Goal: Task Accomplishment & Management: Manage account settings

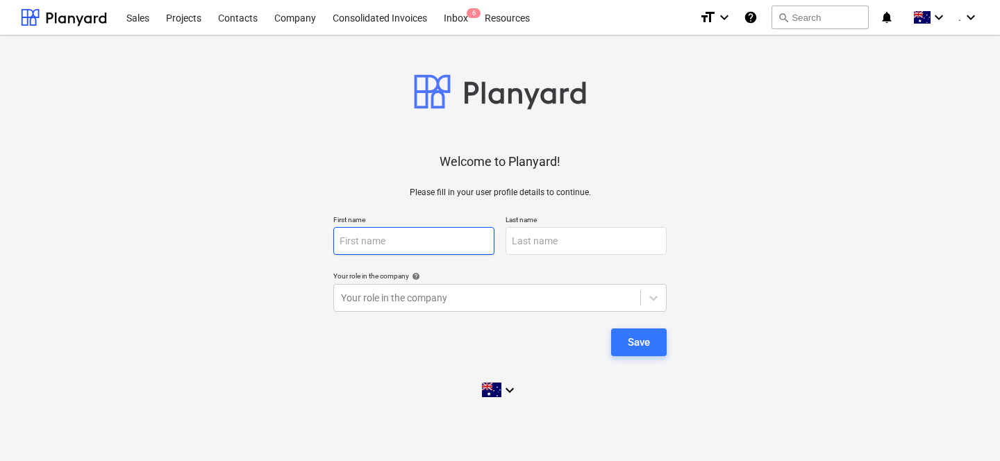
click at [415, 250] on input "text" at bounding box center [413, 241] width 161 height 28
type input "Carl"
type input "e"
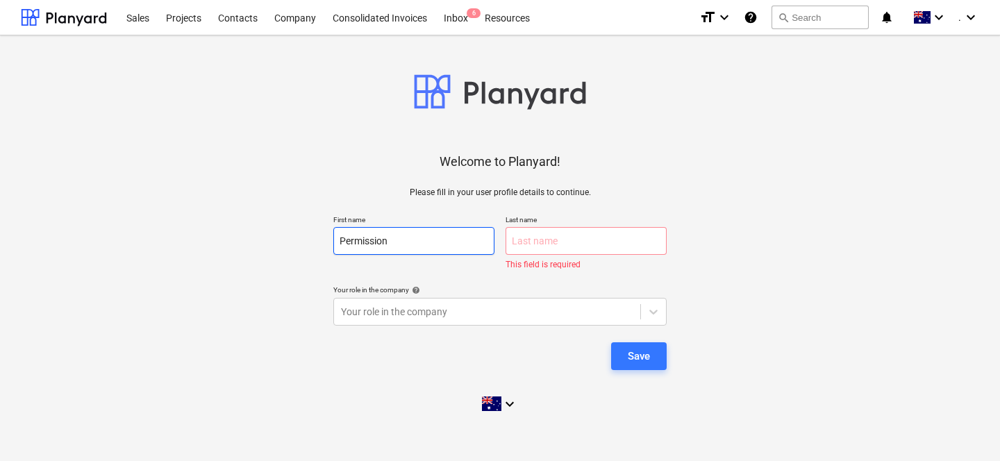
type input "Permission"
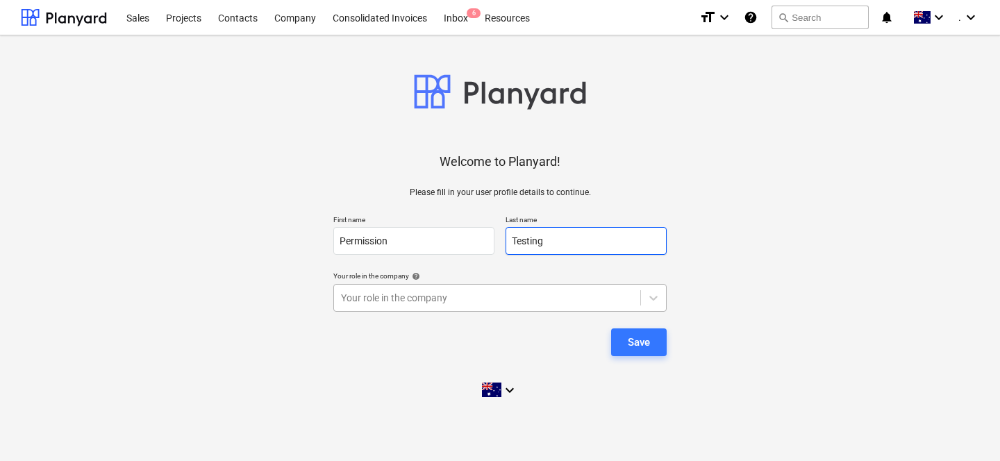
type input "Testing"
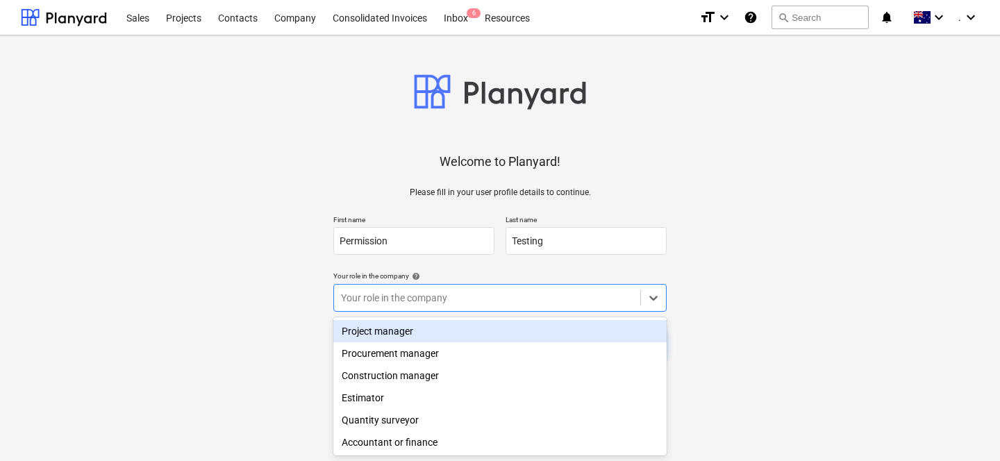
click at [402, 299] on div at bounding box center [487, 298] width 292 height 14
click at [399, 333] on div "Project manager" at bounding box center [499, 331] width 333 height 22
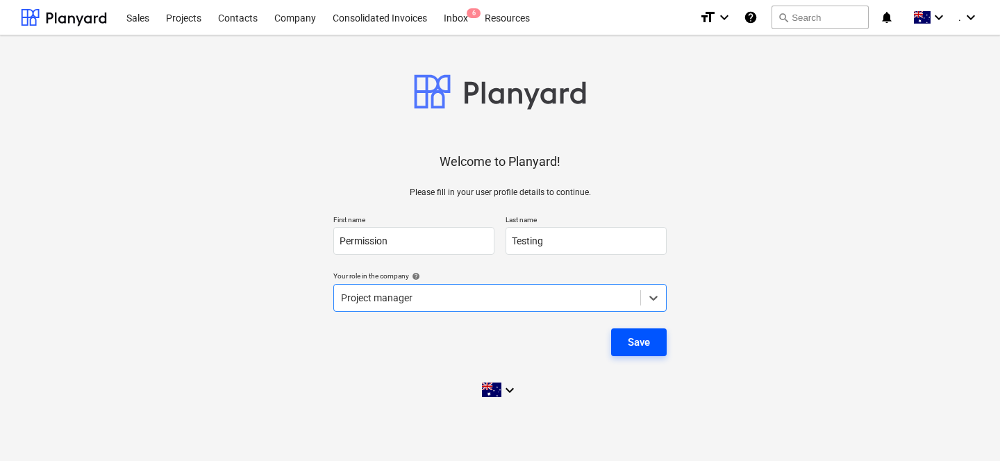
click at [624, 340] on button "Save" at bounding box center [639, 342] width 56 height 28
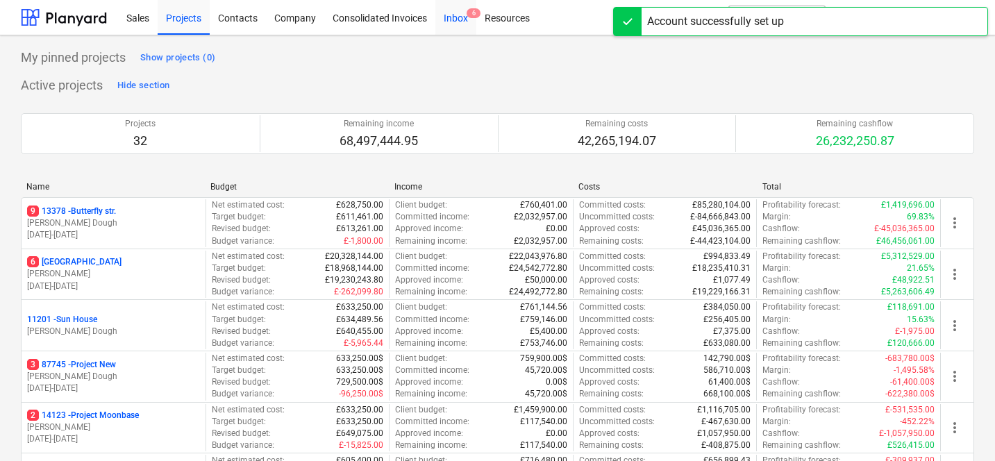
click at [449, 29] on div "Inbox 6" at bounding box center [455, 16] width 41 height 35
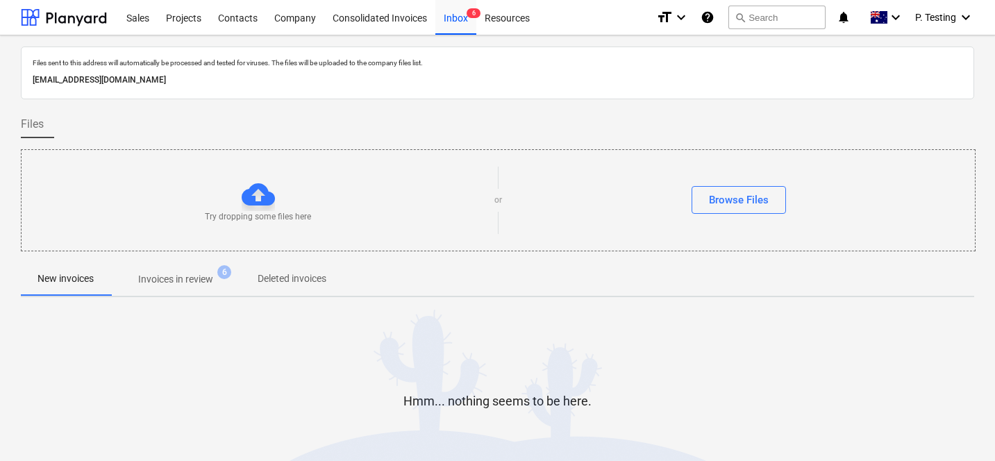
click at [354, 217] on div "Try dropping some files here" at bounding box center [258, 200] width 473 height 45
click at [267, 18] on div "Company" at bounding box center [295, 16] width 58 height 35
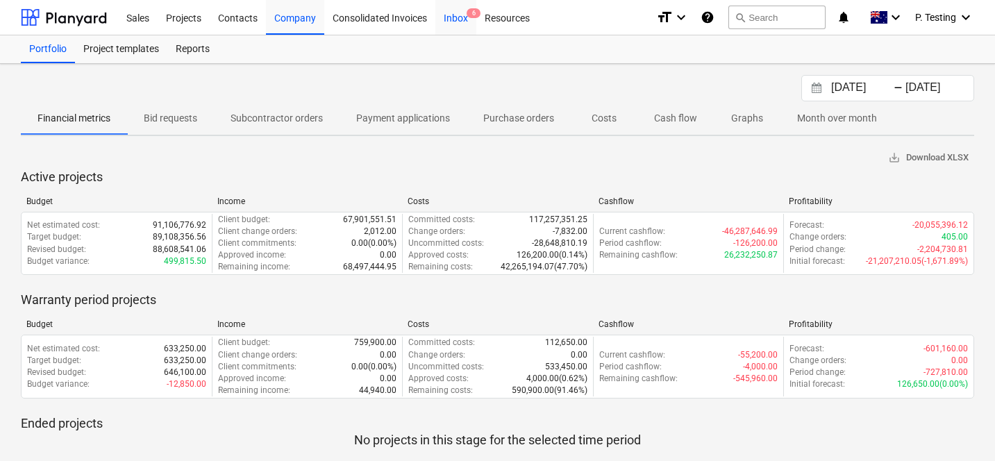
click at [455, 17] on div "Inbox 6" at bounding box center [455, 16] width 41 height 35
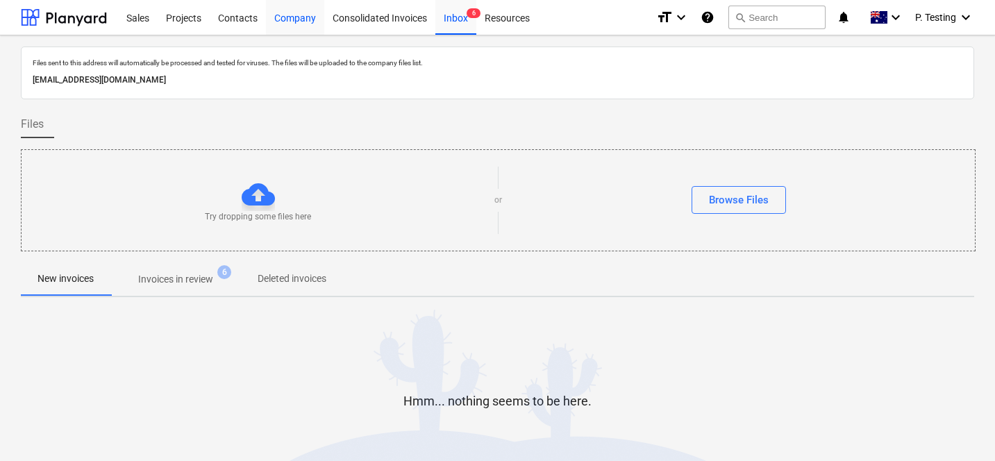
click at [285, 13] on div "Company" at bounding box center [295, 16] width 58 height 35
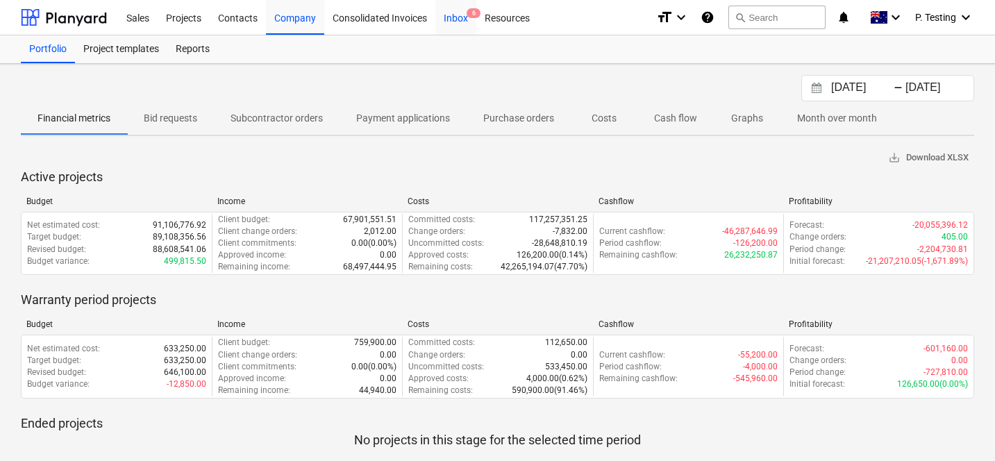
click at [472, 28] on div "Inbox 6" at bounding box center [455, 16] width 41 height 35
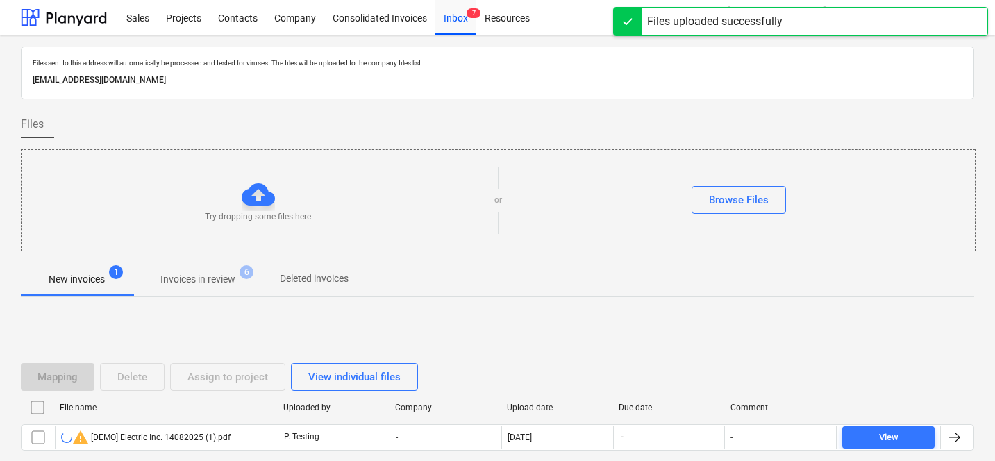
scroll to position [78, 0]
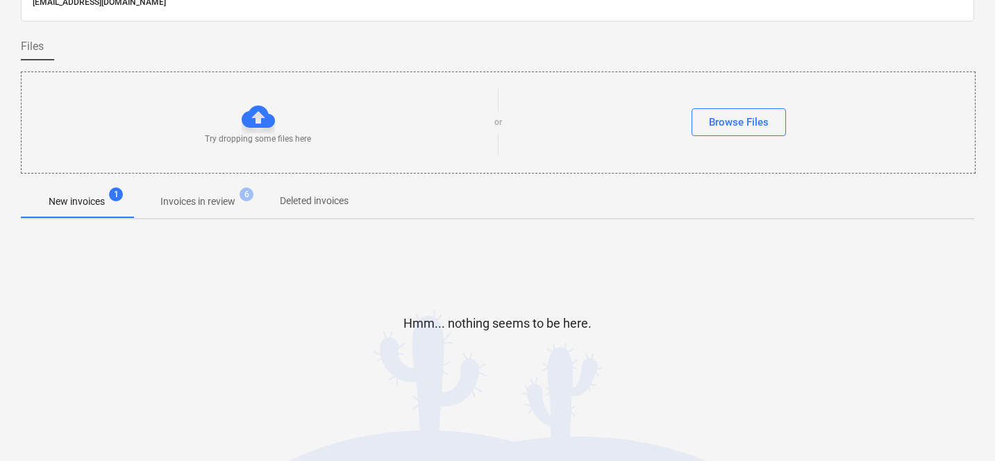
click at [208, 221] on div "Files sent to this address will automatically be processed and tested for virus…" at bounding box center [497, 204] width 953 height 470
click at [203, 201] on p "Invoices in review" at bounding box center [197, 201] width 75 height 15
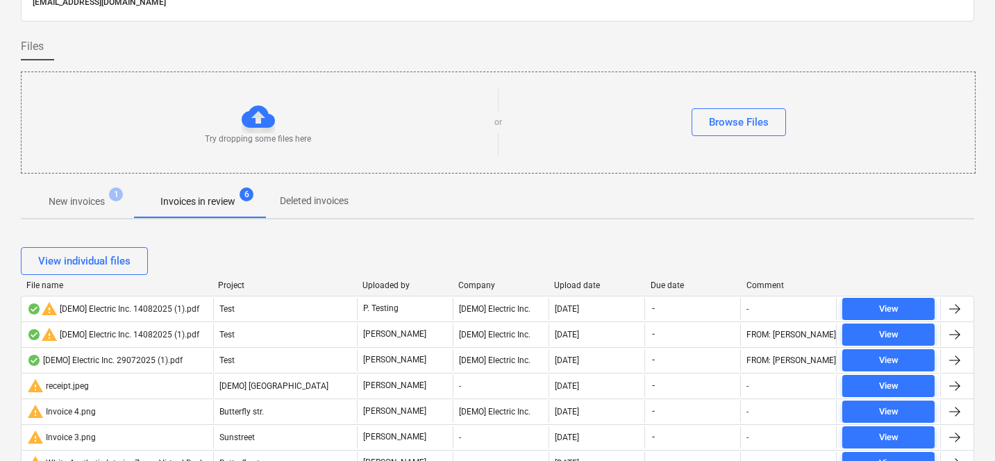
click at [89, 201] on p "New invoices" at bounding box center [77, 201] width 56 height 15
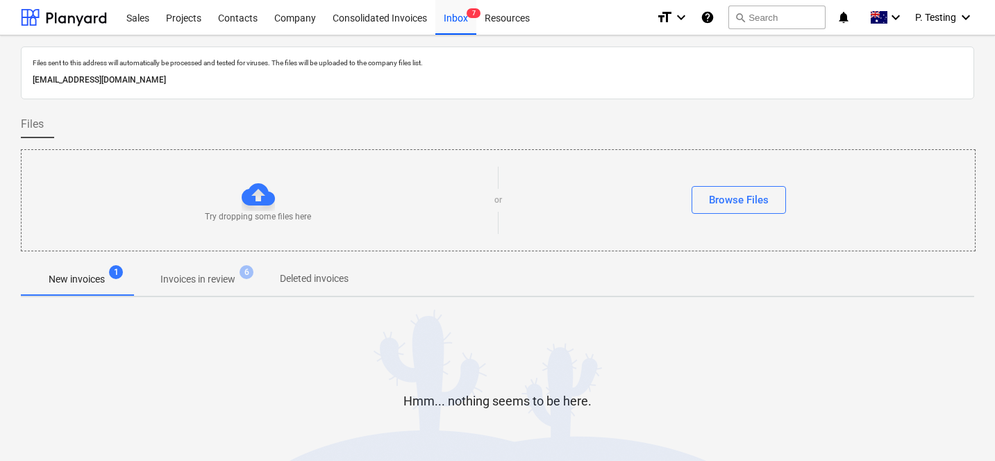
click at [276, 91] on div "Files sent to this address will automatically be processed and tested for virus…" at bounding box center [497, 73] width 953 height 53
click at [274, 83] on p "848f6ed5-caf4-4653-a197-bb41584902bf@companies.planyard.com" at bounding box center [498, 80] width 930 height 15
copy p "848f6ed5-caf4-4653-a197-bb41584902bf@companies.planyard.com"
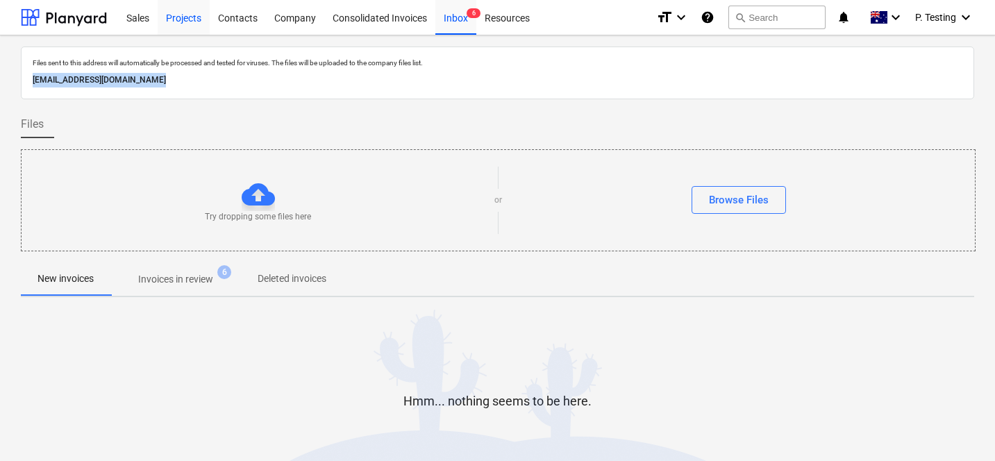
click at [203, 23] on div "Projects" at bounding box center [184, 16] width 52 height 35
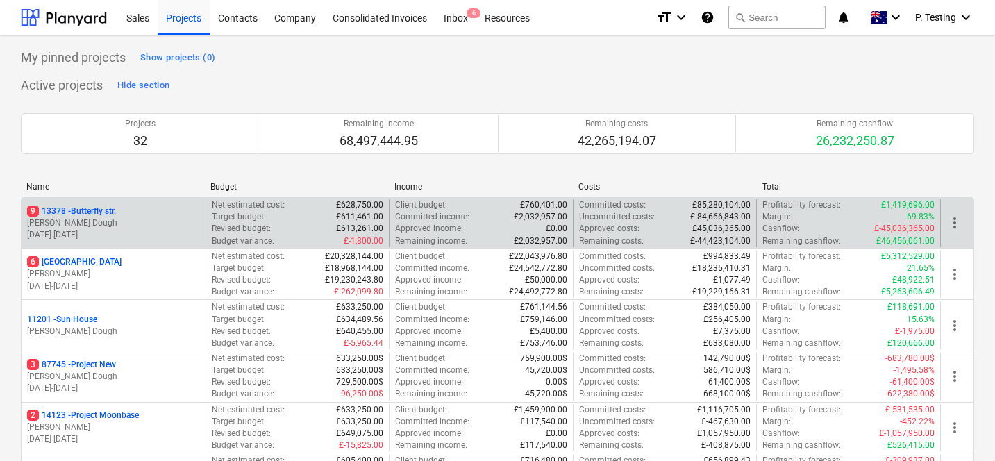
click at [182, 217] on div "9 13378 - Butterfly str." at bounding box center [113, 212] width 173 height 12
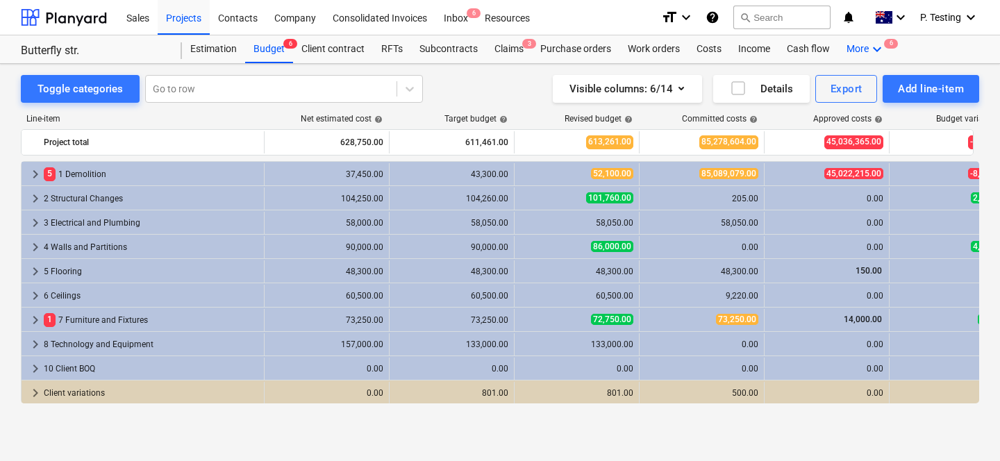
click at [862, 51] on div "More keyboard_arrow_down 6" at bounding box center [866, 49] width 56 height 28
click at [843, 84] on div "Files 6" at bounding box center [852, 83] width 67 height 12
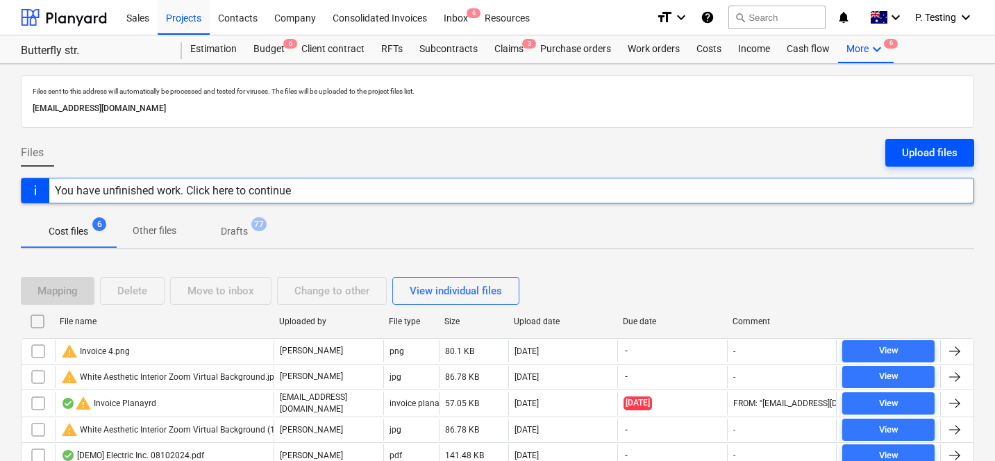
click at [946, 164] on button "Upload files" at bounding box center [929, 153] width 89 height 28
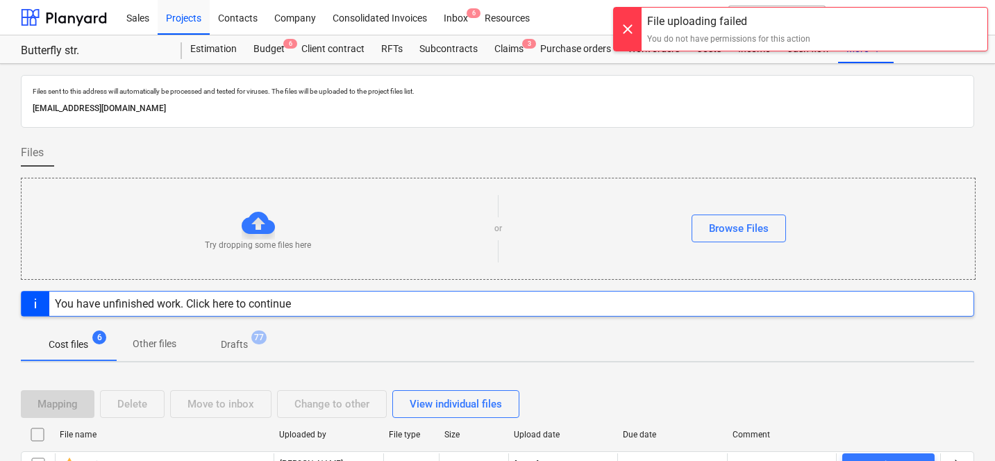
click at [630, 19] on div at bounding box center [628, 29] width 28 height 43
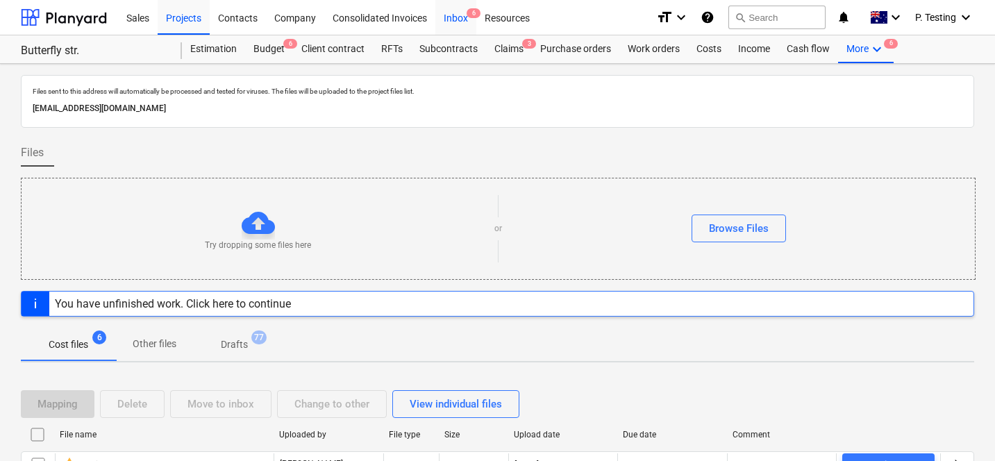
click at [475, 17] on span "6" at bounding box center [474, 13] width 14 height 10
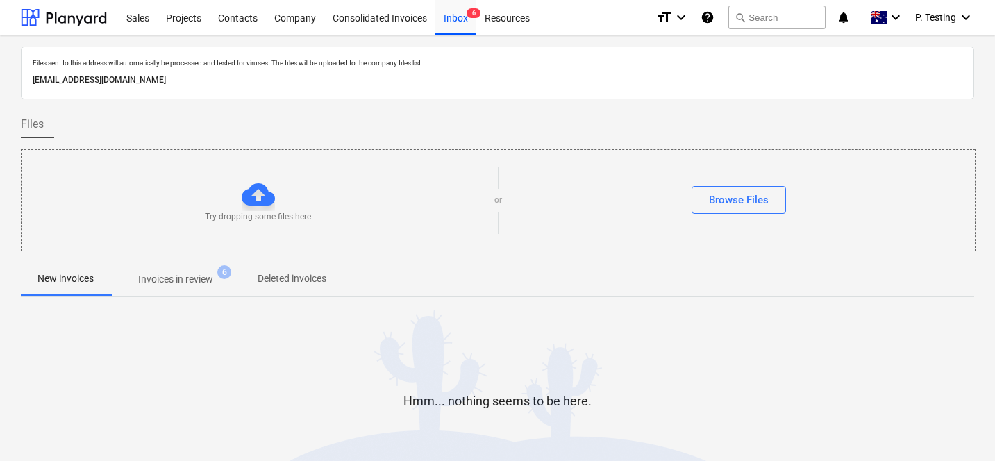
click at [364, 94] on div "Files sent to this address will automatically be processed and tested for virus…" at bounding box center [497, 73] width 953 height 53
click at [342, 84] on p "848f6ed5-caf4-4653-a197-bb41584902bf@companies.planyard.com" at bounding box center [498, 80] width 930 height 15
click at [238, 78] on p "848f6ed5-caf4-4653-a197-bb41584902bf@companies.planyard.com" at bounding box center [498, 80] width 930 height 15
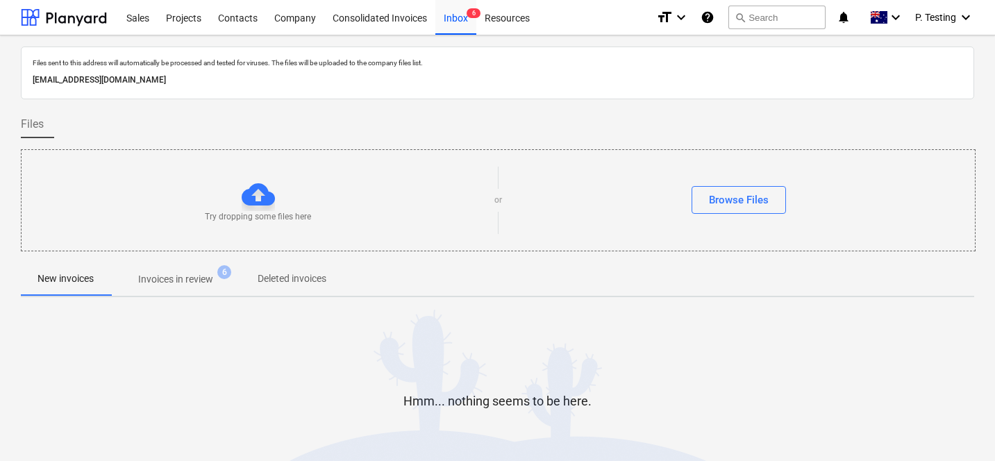
click at [266, 103] on div at bounding box center [497, 104] width 953 height 11
click at [272, 81] on p "848f6ed5-caf4-4653-a197-bb41584902bf@companies.planyard.com" at bounding box center [498, 80] width 930 height 15
copy p "848f6ed5-caf4-4653-a197-bb41584902bf@companies.planyard.com"
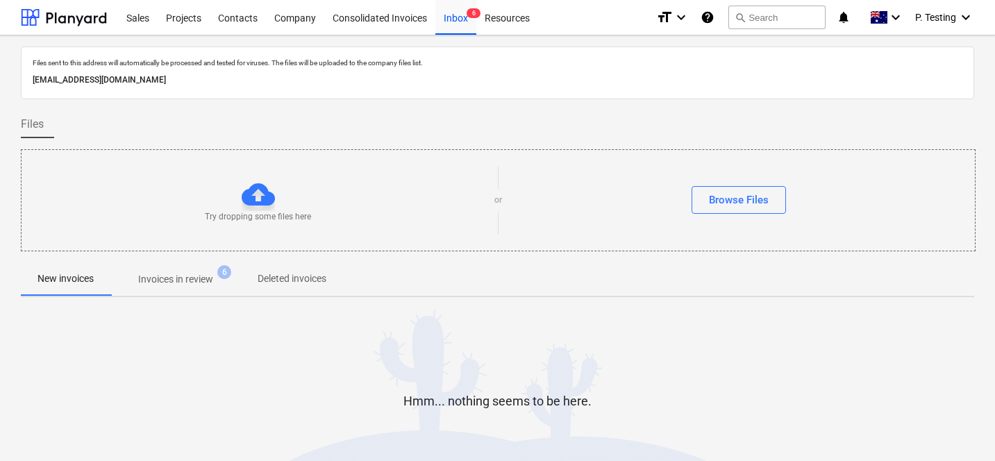
click at [290, 56] on div "Files sent to this address will automatically be processed and tested for virus…" at bounding box center [497, 63] width 935 height 15
click at [197, 277] on p "Invoices in review" at bounding box center [175, 279] width 75 height 15
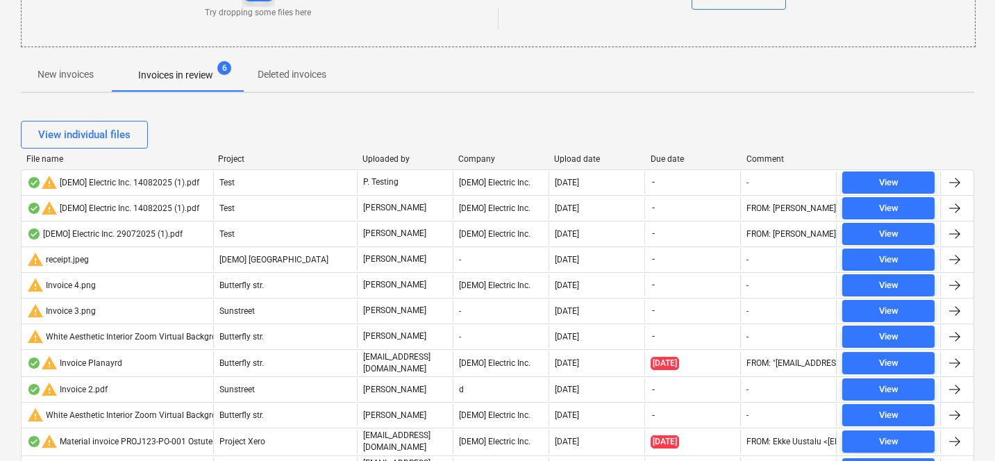
click at [29, 79] on span "New invoices" at bounding box center [66, 74] width 90 height 23
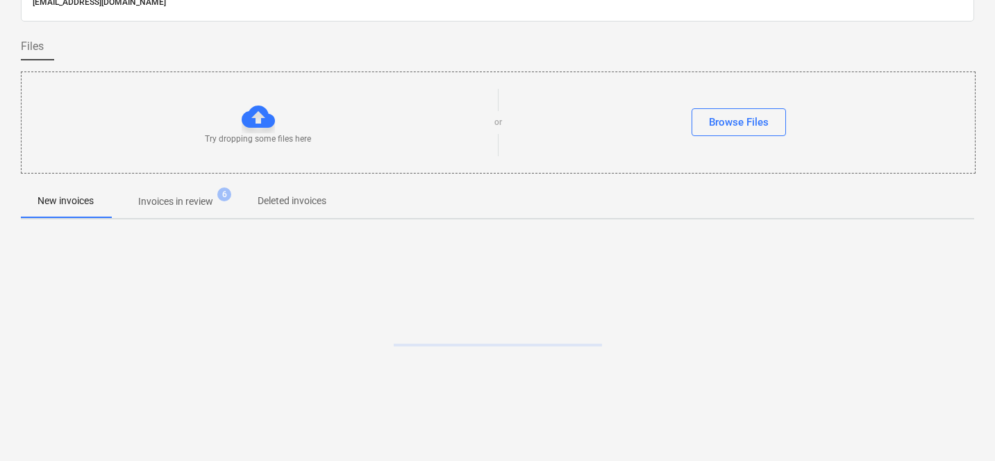
scroll to position [78, 0]
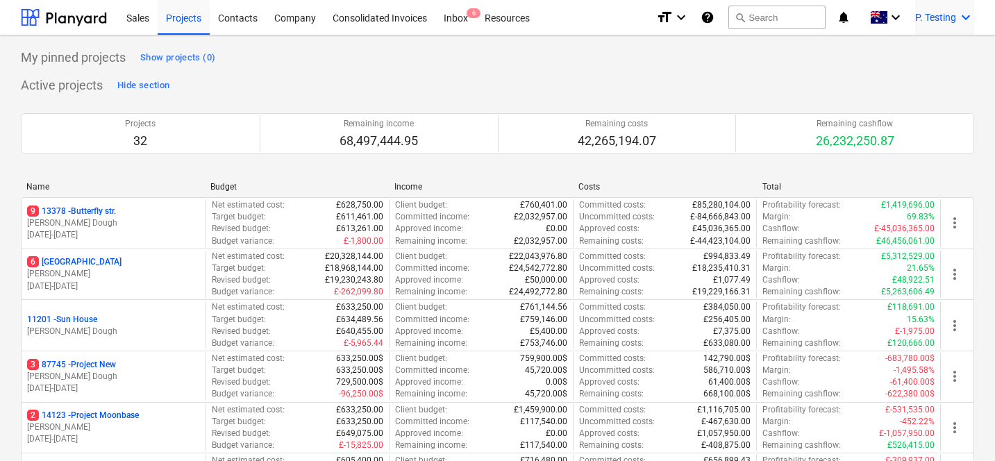
click at [932, 20] on span "P. Testing" at bounding box center [935, 17] width 41 height 11
click at [915, 86] on div "Log out" at bounding box center [932, 76] width 83 height 22
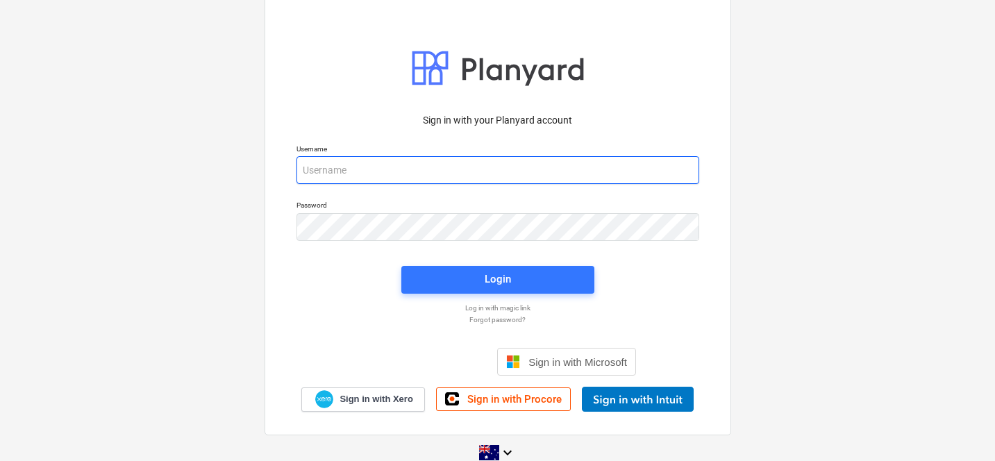
click at [372, 170] on input "email" at bounding box center [498, 170] width 403 height 28
drag, startPoint x: 424, startPoint y: 167, endPoint x: 322, endPoint y: 167, distance: 102.1
click at [322, 167] on input "[PERSON_NAME][EMAIL_ADDRESS][DOMAIN_NAME]" at bounding box center [498, 170] width 403 height 28
type input "[PERSON_NAME][EMAIL_ADDRESS][DOMAIN_NAME]"
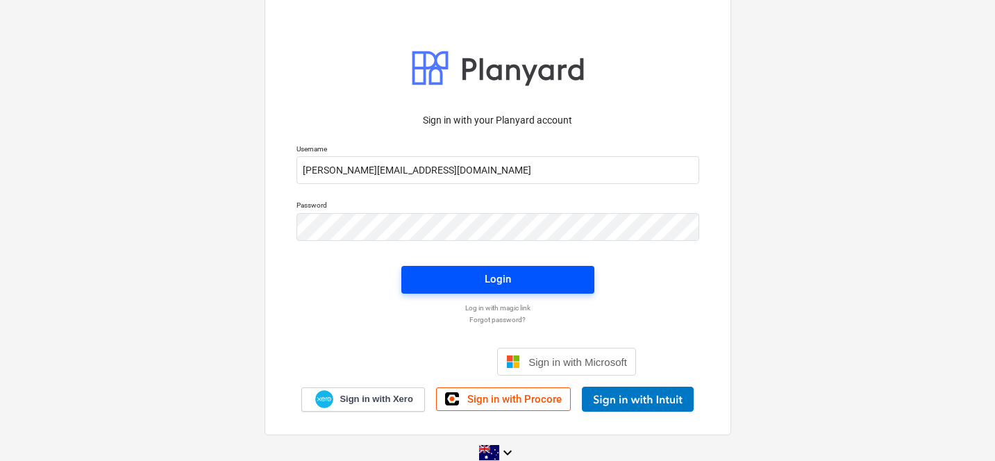
click at [417, 272] on button "Login" at bounding box center [497, 280] width 193 height 28
